Goal: Transaction & Acquisition: Book appointment/travel/reservation

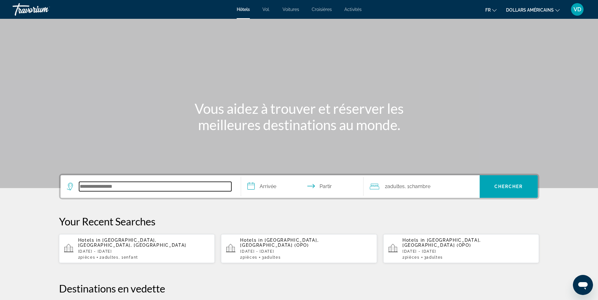
click at [140, 183] on input "Rechercher une destination hôtelière" at bounding box center [155, 186] width 152 height 9
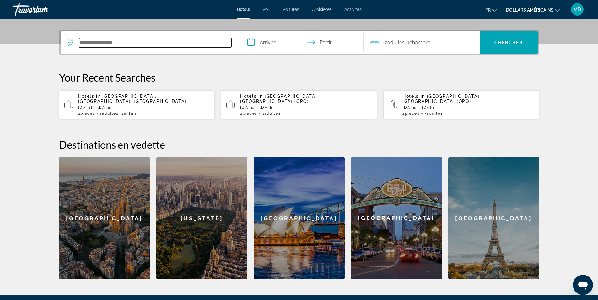
scroll to position [154, 0]
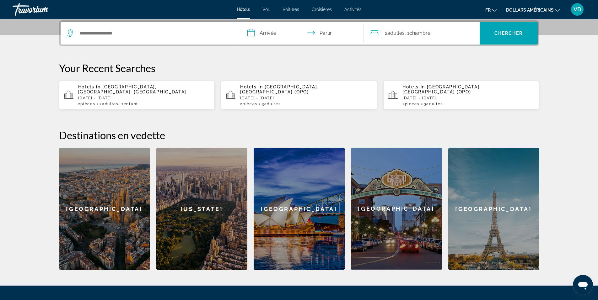
click at [244, 9] on font "Hôtels" at bounding box center [243, 9] width 13 height 5
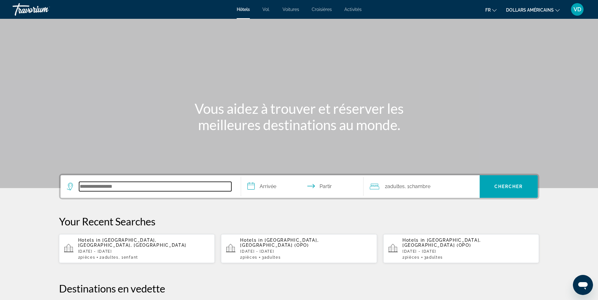
click at [109, 184] on input "Rechercher une destination hôtelière" at bounding box center [155, 186] width 152 height 9
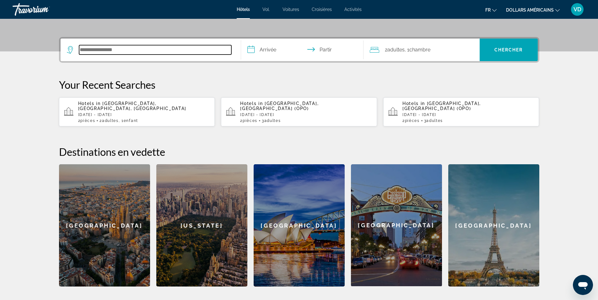
scroll to position [154, 0]
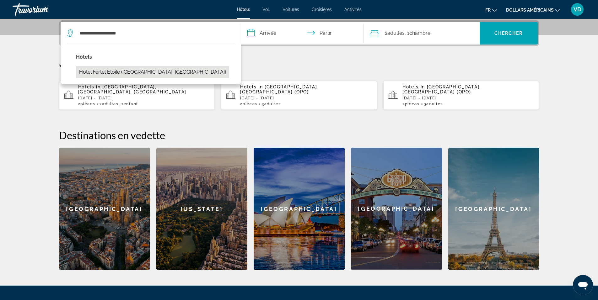
click at [136, 71] on button "Hotel Fertel Etoile ([GEOGRAPHIC_DATA], [GEOGRAPHIC_DATA])" at bounding box center [152, 72] width 153 height 12
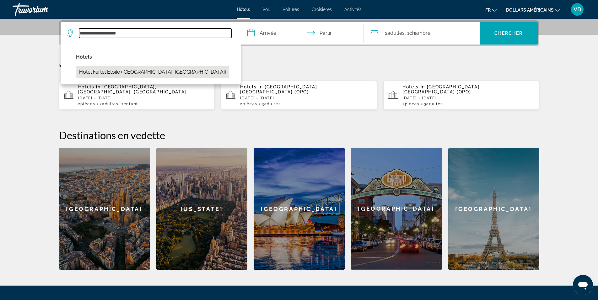
type input "**********"
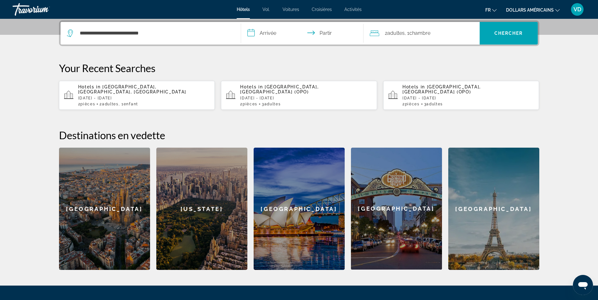
click at [256, 30] on input "**********" at bounding box center [303, 34] width 125 height 24
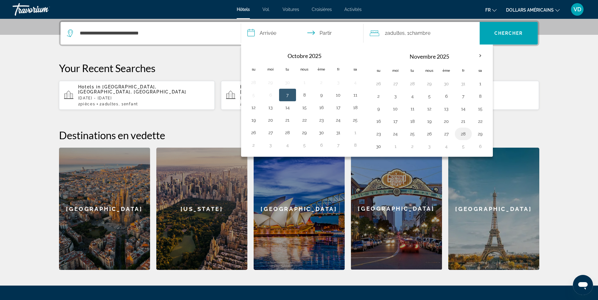
click at [460, 132] on button "28" at bounding box center [463, 134] width 10 height 9
click at [378, 148] on button "30" at bounding box center [379, 146] width 10 height 9
type input "**********"
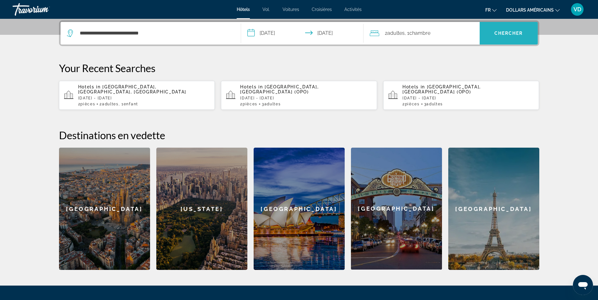
click at [505, 36] on span "Recherche" at bounding box center [509, 33] width 58 height 15
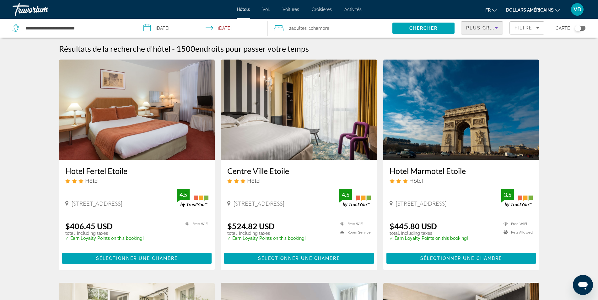
click at [495, 27] on icon "Sort by" at bounding box center [496, 28] width 3 height 2
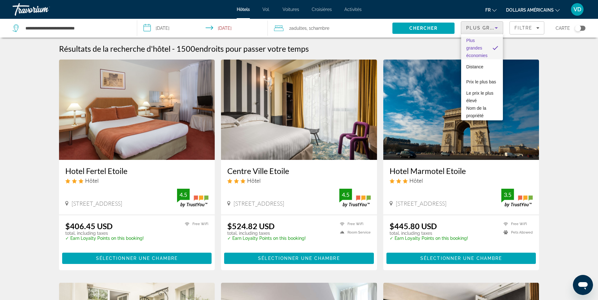
click at [495, 27] on div at bounding box center [299, 150] width 598 height 300
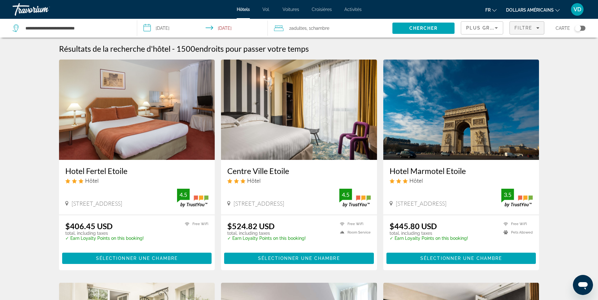
click at [511, 26] on span "Filters" at bounding box center [527, 27] width 34 height 15
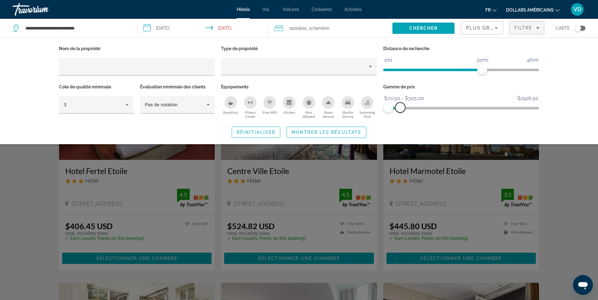
drag, startPoint x: 534, startPoint y: 108, endPoint x: 400, endPoint y: 110, distance: 133.4
click at [400, 110] on span "ngx-slider-max" at bounding box center [400, 108] width 10 height 10
click at [300, 129] on span "Search widget" at bounding box center [326, 132] width 79 height 15
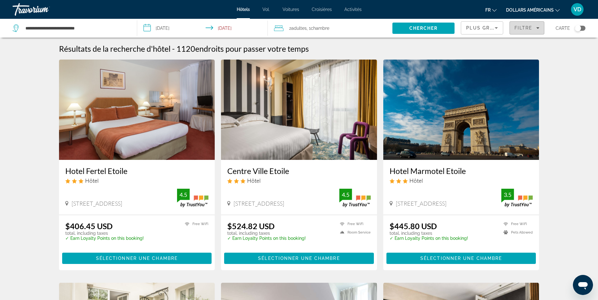
click at [522, 28] on span "Filtre" at bounding box center [524, 27] width 18 height 5
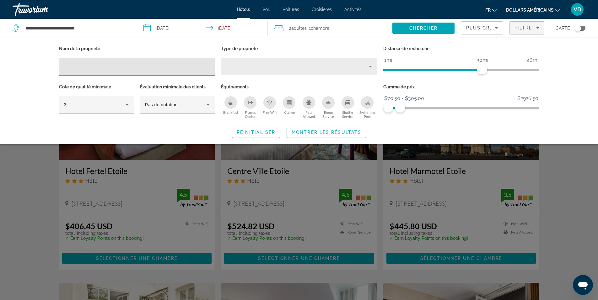
click at [370, 68] on icon "Property type" at bounding box center [371, 67] width 8 height 8
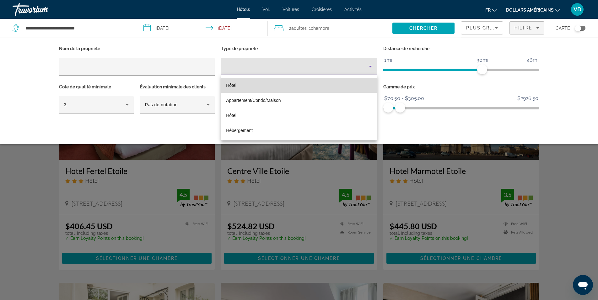
click at [280, 87] on mat-option "Hôtel" at bounding box center [299, 85] width 156 height 15
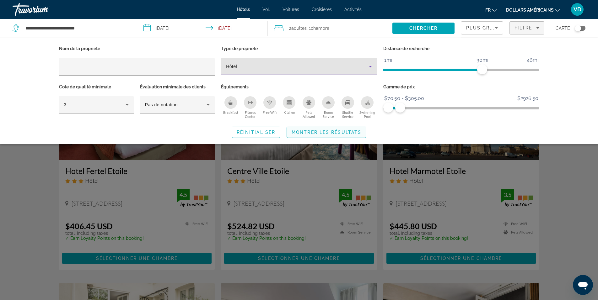
click at [330, 136] on span "Search widget" at bounding box center [326, 132] width 79 height 15
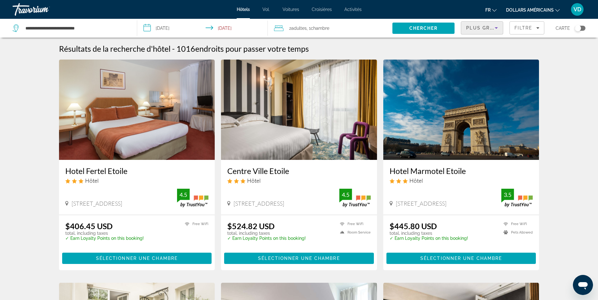
click at [477, 30] on span "Plus grandes économies" at bounding box center [503, 27] width 75 height 5
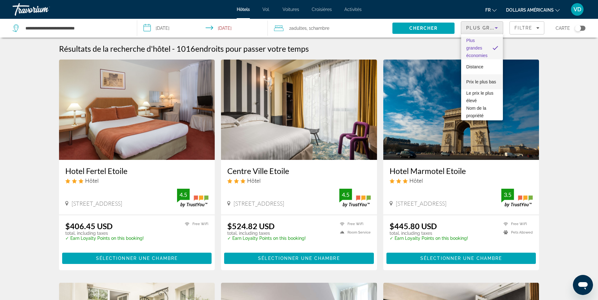
click at [468, 82] on span "Prix ​​le plus bas" at bounding box center [481, 82] width 30 height 8
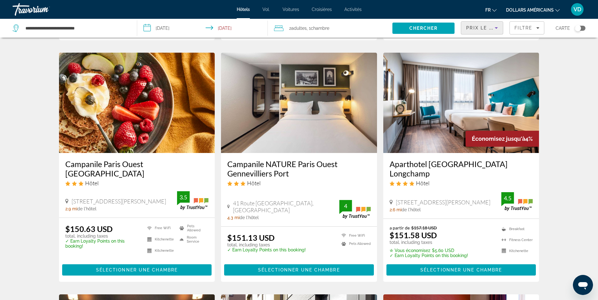
scroll to position [251, 0]
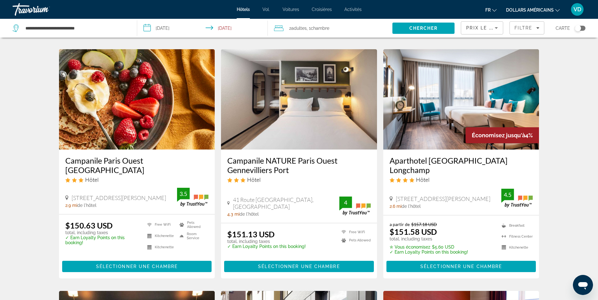
click at [479, 164] on h3 "Aparthotel [GEOGRAPHIC_DATA] Longchamp" at bounding box center [461, 165] width 143 height 19
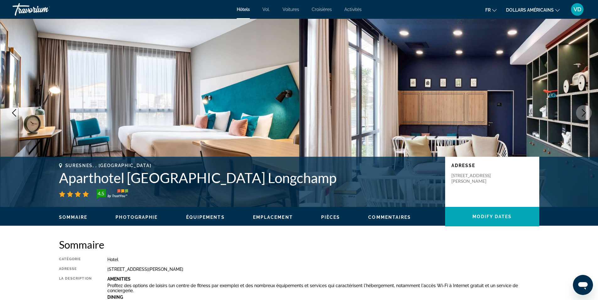
drag, startPoint x: 108, startPoint y: 268, endPoint x: 182, endPoint y: 271, distance: 74.8
click at [182, 271] on div "[STREET_ADDRESS][PERSON_NAME]" at bounding box center [323, 269] width 432 height 5
copy div "[STREET_ADDRESS][PERSON_NAME]"
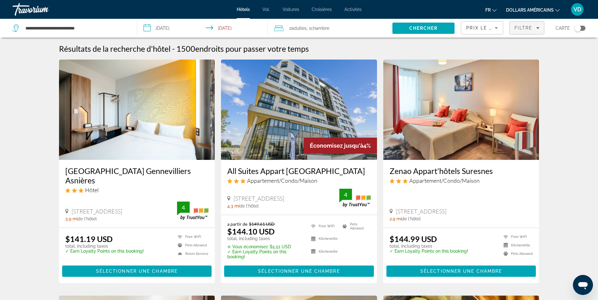
click at [516, 25] on span "Filtre" at bounding box center [524, 27] width 18 height 5
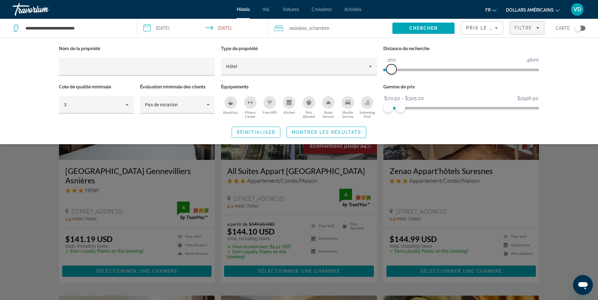
drag, startPoint x: 480, startPoint y: 69, endPoint x: 392, endPoint y: 74, distance: 88.7
click at [392, 74] on span "ngx-slider" at bounding box center [391, 69] width 10 height 10
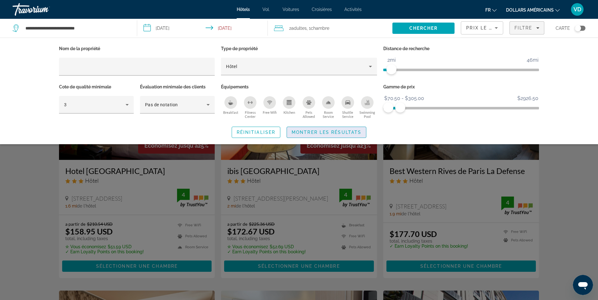
click at [354, 128] on span "Search widget" at bounding box center [326, 132] width 79 height 15
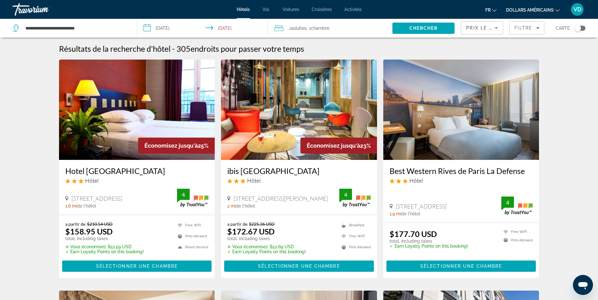
drag, startPoint x: 72, startPoint y: 200, endPoint x: 165, endPoint y: 202, distance: 93.6
click at [165, 202] on div "[STREET_ADDRESS]" at bounding box center [121, 198] width 112 height 7
copy span "[STREET_ADDRESS]"
drag, startPoint x: 234, startPoint y: 198, endPoint x: 295, endPoint y: 202, distance: 61.3
click at [295, 202] on span "[STREET_ADDRESS][PERSON_NAME]" at bounding box center [281, 198] width 95 height 7
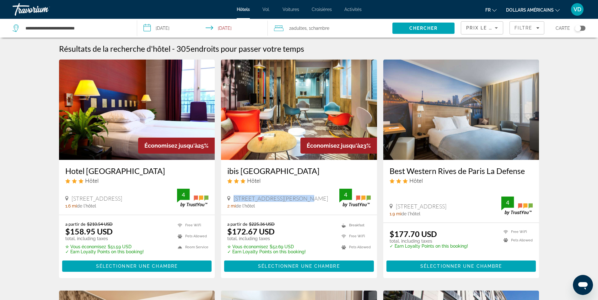
copy span "[STREET_ADDRESS][PERSON_NAME]"
drag, startPoint x: 397, startPoint y: 206, endPoint x: 486, endPoint y: 205, distance: 89.8
click at [446, 205] on span "[STREET_ADDRESS]" at bounding box center [421, 206] width 51 height 7
copy span "[STREET_ADDRESS]"
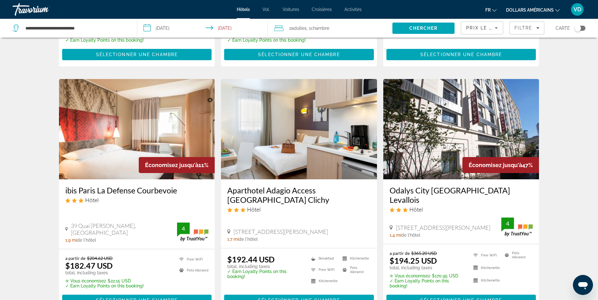
scroll to position [220, 0]
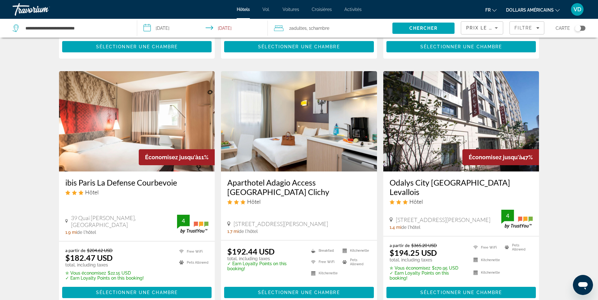
drag, startPoint x: 235, startPoint y: 215, endPoint x: 320, endPoint y: 217, distance: 85.1
click at [320, 221] on span "[STREET_ADDRESS][PERSON_NAME]" at bounding box center [281, 224] width 95 height 7
copy span "[STREET_ADDRESS][PERSON_NAME]"
click at [517, 26] on span "Filtre" at bounding box center [524, 27] width 18 height 5
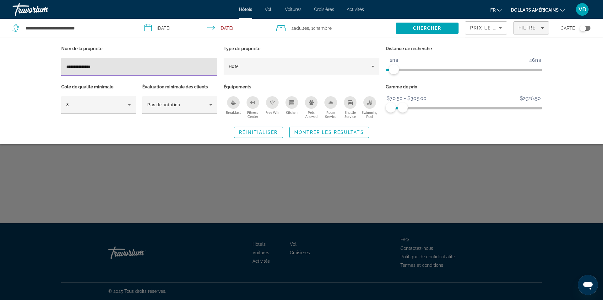
type input "**********"
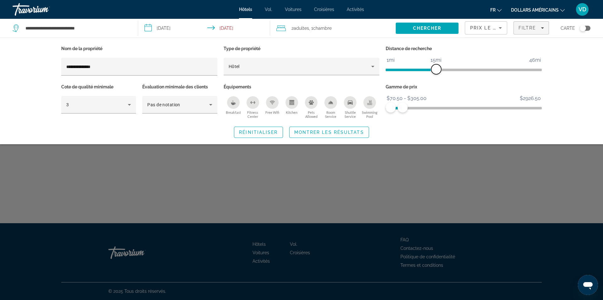
drag, startPoint x: 393, startPoint y: 71, endPoint x: 435, endPoint y: 70, distance: 42.7
click at [435, 70] on span "ngx-slider" at bounding box center [436, 69] width 10 height 10
click at [362, 131] on span "Montrer les résultats" at bounding box center [329, 132] width 70 height 5
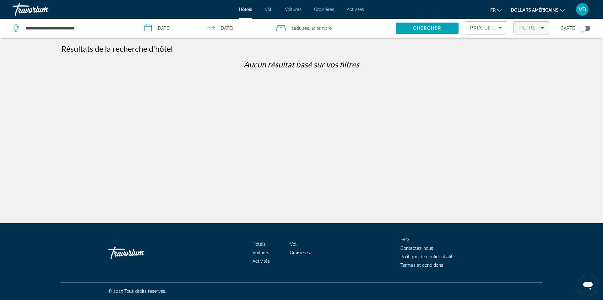
click at [520, 26] on span "Filtre" at bounding box center [527, 27] width 18 height 5
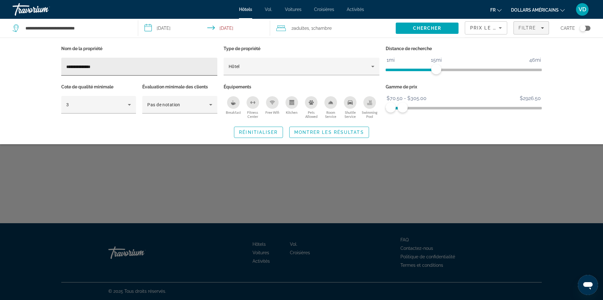
click at [66, 66] on div "**********" at bounding box center [139, 67] width 156 height 18
click at [67, 66] on input "**********" at bounding box center [139, 67] width 146 height 8
click at [81, 65] on input "**********" at bounding box center [139, 67] width 146 height 8
click at [101, 68] on input "**********" at bounding box center [139, 67] width 146 height 8
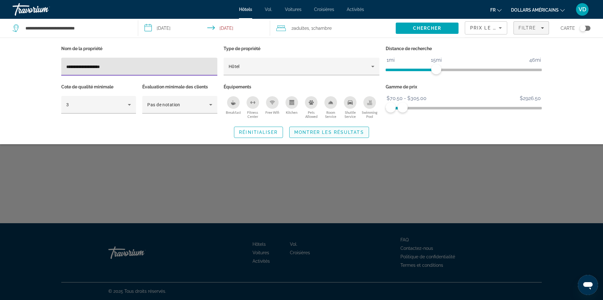
type input "**********"
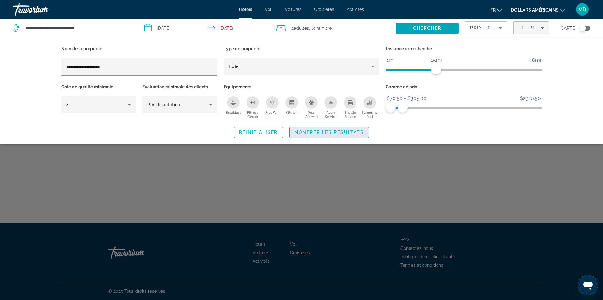
click at [345, 132] on span "Montrer les résultats" at bounding box center [329, 132] width 70 height 5
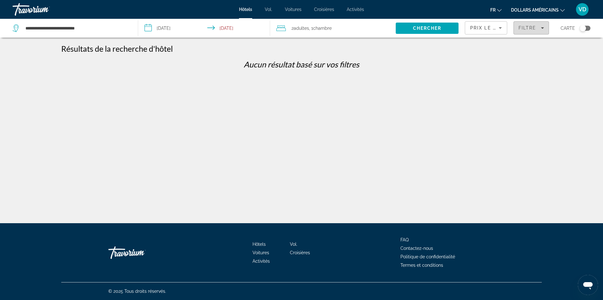
click at [531, 30] on span "Filters" at bounding box center [531, 27] width 35 height 15
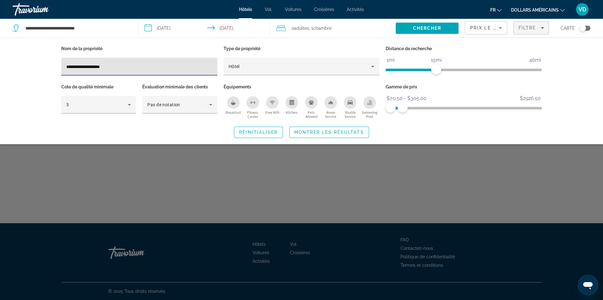
drag, startPoint x: 110, startPoint y: 67, endPoint x: 28, endPoint y: 68, distance: 81.9
click at [28, 68] on div "**********" at bounding box center [301, 91] width 603 height 107
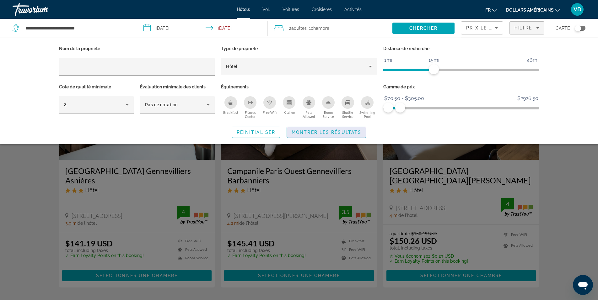
click at [359, 129] on span "Search widget" at bounding box center [326, 132] width 79 height 15
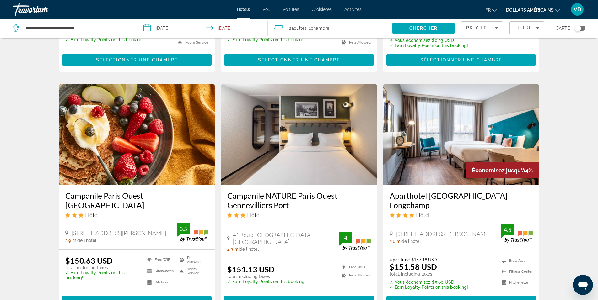
scroll to position [283, 0]
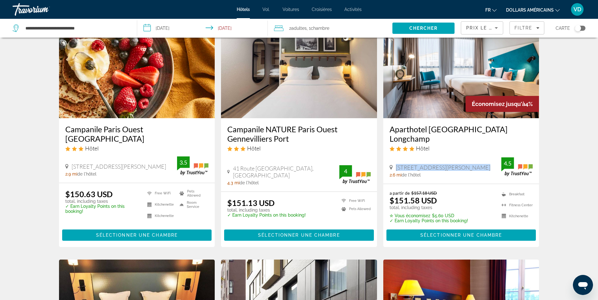
drag, startPoint x: 470, startPoint y: 160, endPoint x: 397, endPoint y: 161, distance: 72.8
click at [397, 164] on span "[STREET_ADDRESS][PERSON_NAME]" at bounding box center [443, 167] width 95 height 7
copy span "[STREET_ADDRESS][PERSON_NAME]"
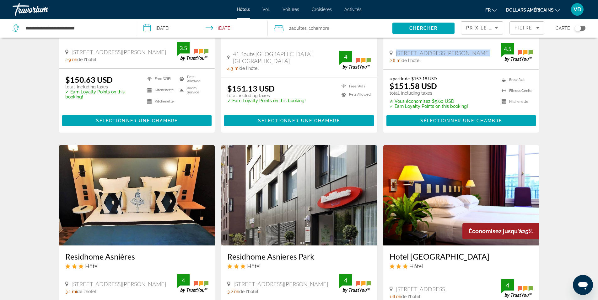
scroll to position [251, 0]
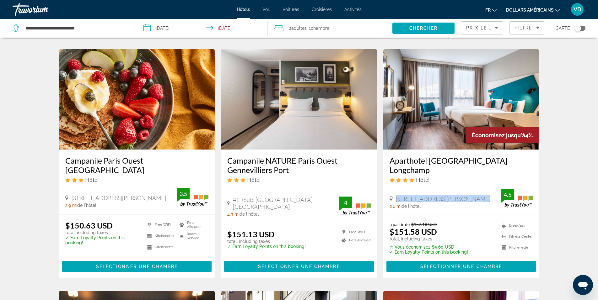
click at [585, 29] on div "Toggle map" at bounding box center [580, 28] width 11 height 5
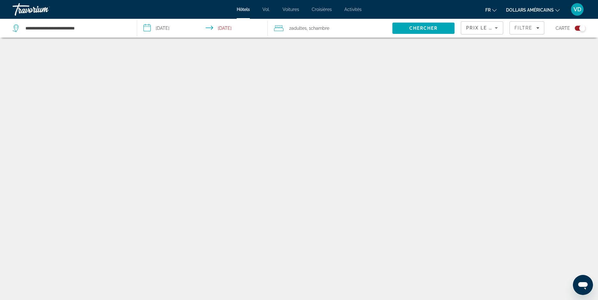
scroll to position [38, 0]
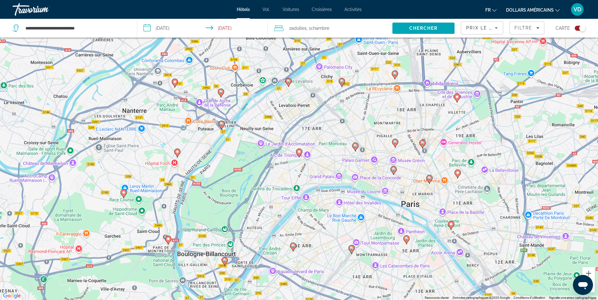
click at [297, 153] on icon "Contenu principal" at bounding box center [299, 153] width 6 height 8
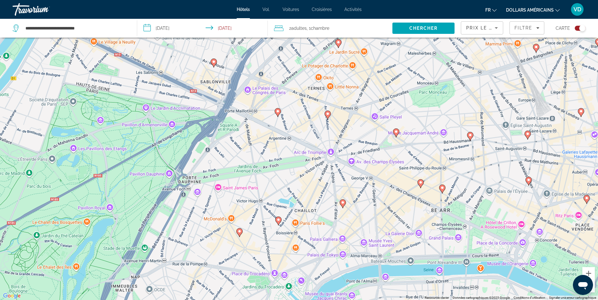
click at [278, 112] on image "Contenu principal" at bounding box center [278, 112] width 4 height 4
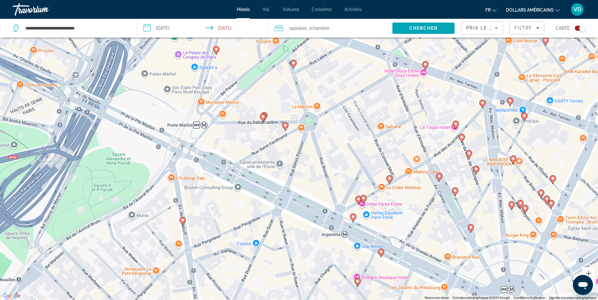
click at [577, 27] on div "Toggle map" at bounding box center [580, 28] width 11 height 5
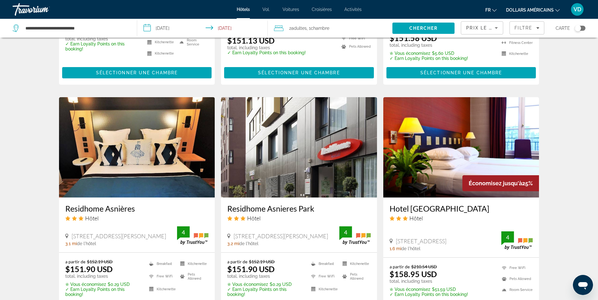
scroll to position [452, 0]
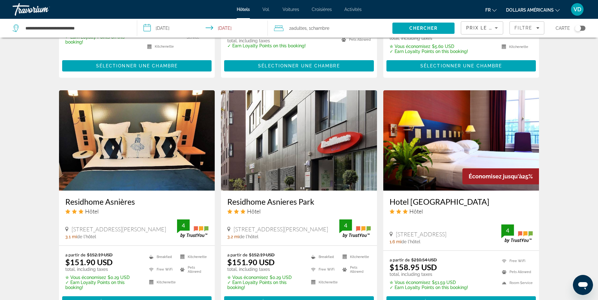
drag, startPoint x: 170, startPoint y: 222, endPoint x: 73, endPoint y: 224, distance: 97.0
click at [73, 226] on span "[STREET_ADDRESS][PERSON_NAME]" at bounding box center [119, 229] width 95 height 7
copy span "[STREET_ADDRESS][PERSON_NAME]"
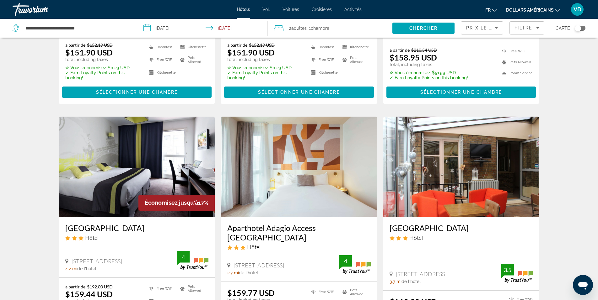
scroll to position [672, 0]
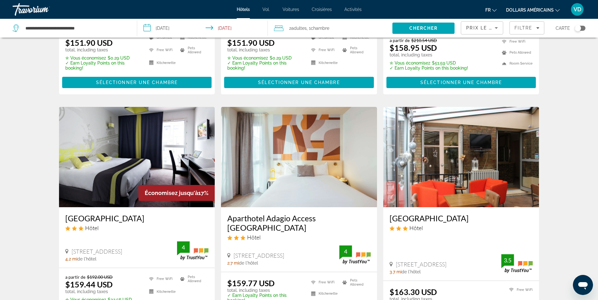
drag, startPoint x: 234, startPoint y: 236, endPoint x: 331, endPoint y: 243, distance: 97.6
click at [284, 252] on span "[STREET_ADDRESS]" at bounding box center [259, 255] width 51 height 7
copy span "[STREET_ADDRESS]"
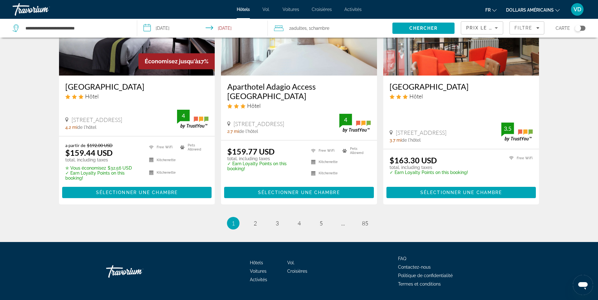
scroll to position [809, 0]
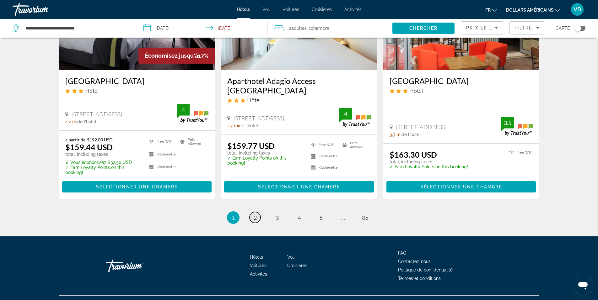
click at [254, 214] on span "2" at bounding box center [255, 217] width 3 height 7
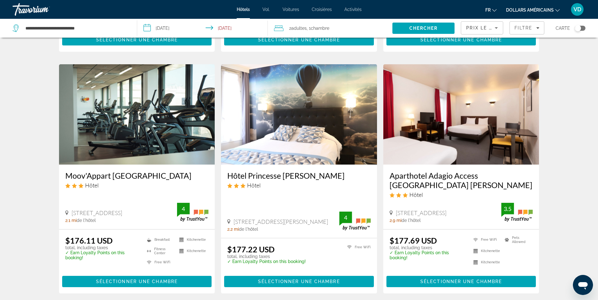
scroll to position [785, 0]
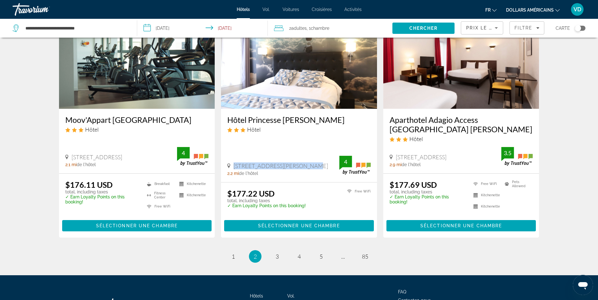
drag, startPoint x: 302, startPoint y: 147, endPoint x: 232, endPoint y: 149, distance: 69.4
click at [232, 163] on div "[STREET_ADDRESS][PERSON_NAME]" at bounding box center [283, 166] width 112 height 7
copy span "[STREET_ADDRESS][PERSON_NAME]"
click at [279, 251] on link "page 3" at bounding box center [277, 256] width 11 height 11
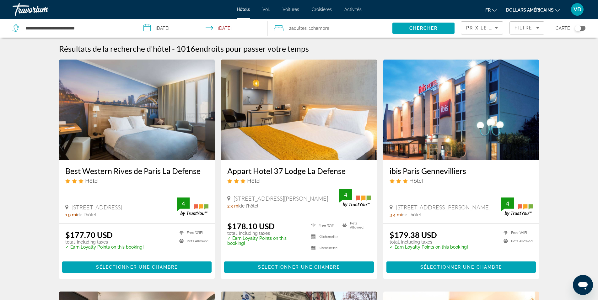
drag, startPoint x: 234, startPoint y: 197, endPoint x: 338, endPoint y: 201, distance: 103.3
click at [338, 201] on div "[STREET_ADDRESS][PERSON_NAME]" at bounding box center [283, 198] width 112 height 7
copy span "[STREET_ADDRESS][PERSON_NAME]"
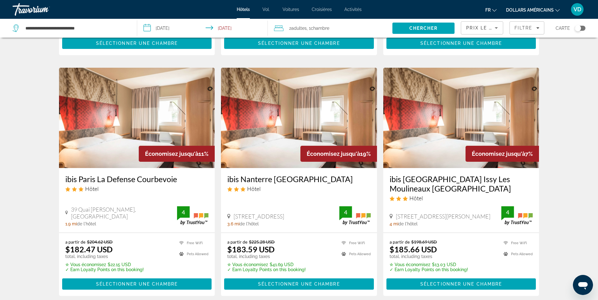
scroll to position [722, 0]
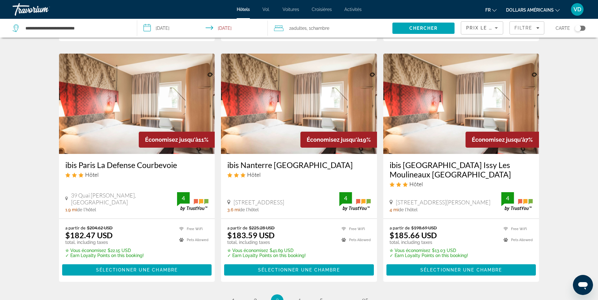
drag, startPoint x: 396, startPoint y: 181, endPoint x: 497, endPoint y: 185, distance: 100.9
click at [490, 199] on span "[STREET_ADDRESS][PERSON_NAME]" at bounding box center [443, 202] width 95 height 7
click at [299, 298] on span "4" at bounding box center [299, 301] width 3 height 7
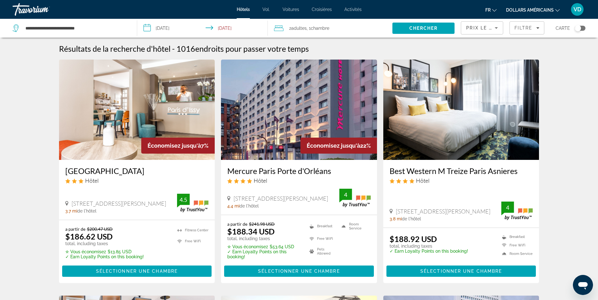
drag, startPoint x: 311, startPoint y: 205, endPoint x: 235, endPoint y: 203, distance: 76.6
click at [235, 202] on span "[STREET_ADDRESS][PERSON_NAME]" at bounding box center [281, 198] width 95 height 7
drag, startPoint x: 72, startPoint y: 202, endPoint x: 149, endPoint y: 211, distance: 77.7
click at [149, 207] on span "[STREET_ADDRESS][PERSON_NAME]" at bounding box center [119, 203] width 95 height 7
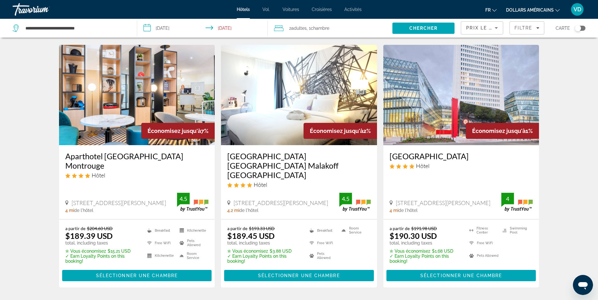
scroll to position [283, 0]
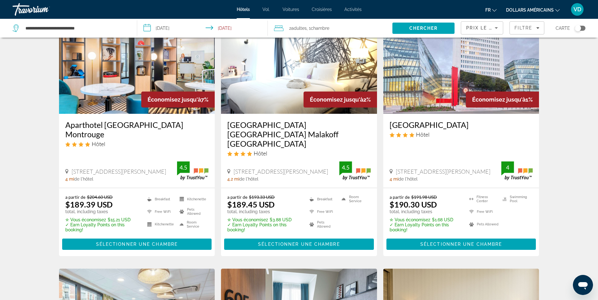
drag, startPoint x: 397, startPoint y: 166, endPoint x: 483, endPoint y: 169, distance: 85.5
click at [483, 169] on span "[STREET_ADDRESS][PERSON_NAME]" at bounding box center [443, 171] width 95 height 7
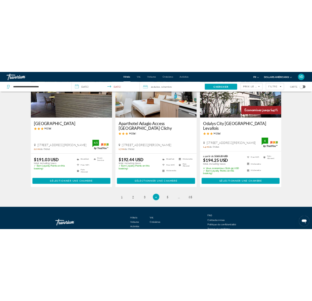
scroll to position [816, 0]
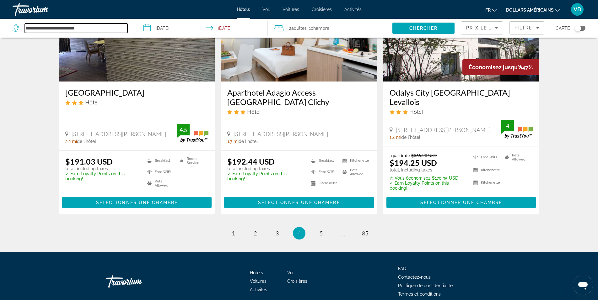
click at [92, 29] on input "**********" at bounding box center [76, 28] width 103 height 9
drag, startPoint x: 91, startPoint y: 29, endPoint x: 20, endPoint y: 29, distance: 71.0
click at [20, 29] on div "**********" at bounding box center [70, 28] width 115 height 9
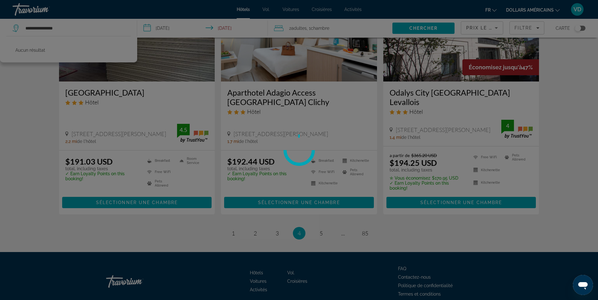
click at [268, 178] on div at bounding box center [299, 150] width 598 height 300
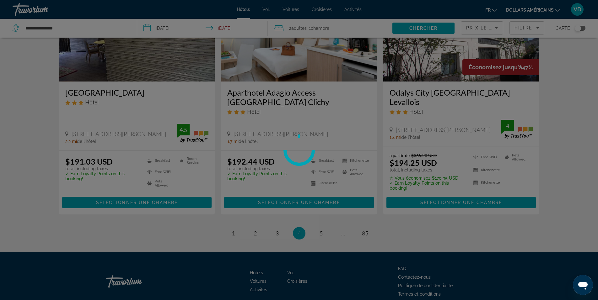
click at [97, 26] on div at bounding box center [299, 150] width 598 height 300
click at [526, 24] on div at bounding box center [299, 150] width 598 height 300
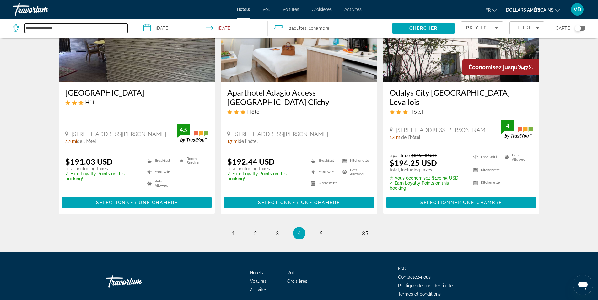
click at [77, 29] on input "**********" at bounding box center [76, 28] width 103 height 9
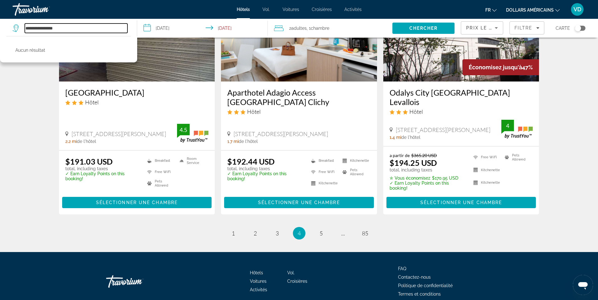
click at [27, 27] on input "**********" at bounding box center [76, 28] width 103 height 9
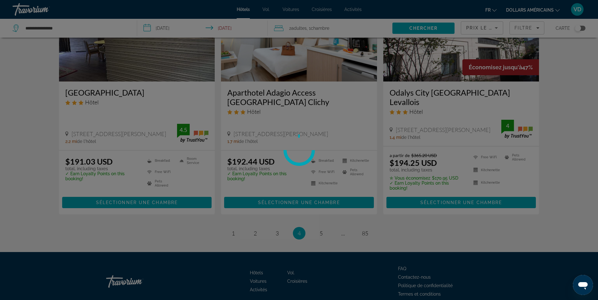
click at [94, 28] on div at bounding box center [299, 150] width 598 height 300
click at [62, 29] on div at bounding box center [299, 150] width 598 height 300
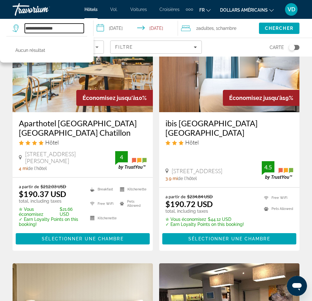
drag, startPoint x: 62, startPoint y: 27, endPoint x: 30, endPoint y: 32, distance: 31.8
click at [30, 32] on input "**********" at bounding box center [54, 28] width 59 height 9
drag, startPoint x: 63, startPoint y: 28, endPoint x: 7, endPoint y: 31, distance: 55.7
click at [7, 31] on app-destination-search "**********" at bounding box center [47, 28] width 94 height 19
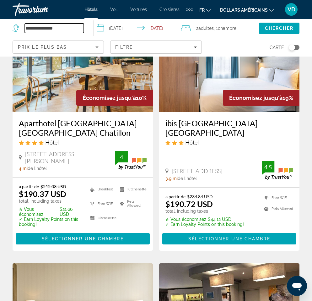
paste input "**********"
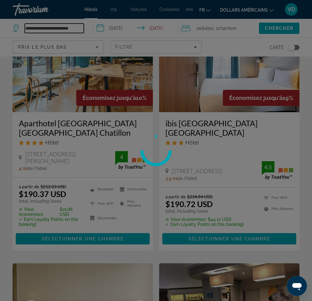
type input "**********"
